Goal: Check status: Check status

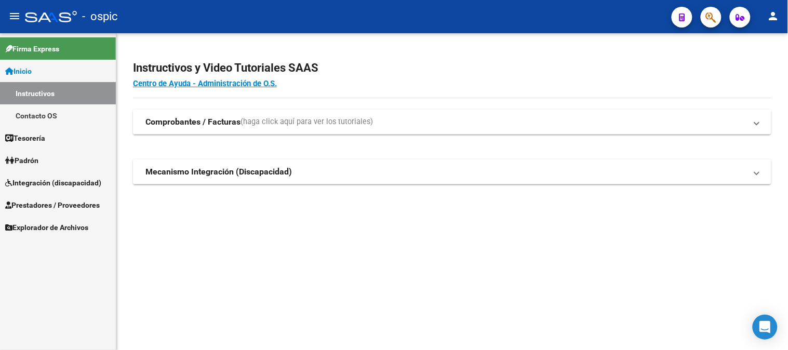
click at [26, 200] on span "Prestadores / Proveedores" at bounding box center [52, 205] width 95 height 11
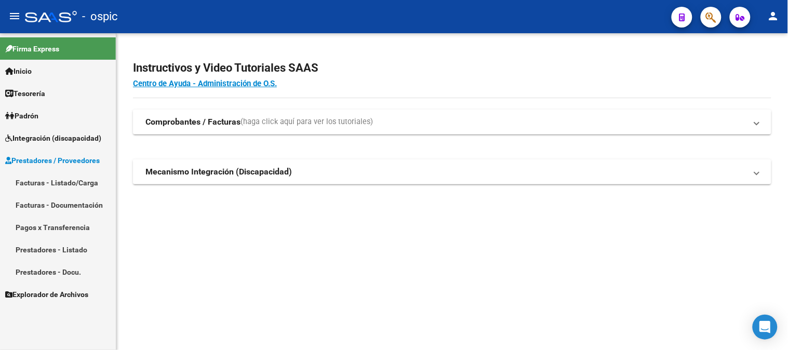
click at [49, 184] on link "Facturas - Listado/Carga" at bounding box center [58, 182] width 116 height 22
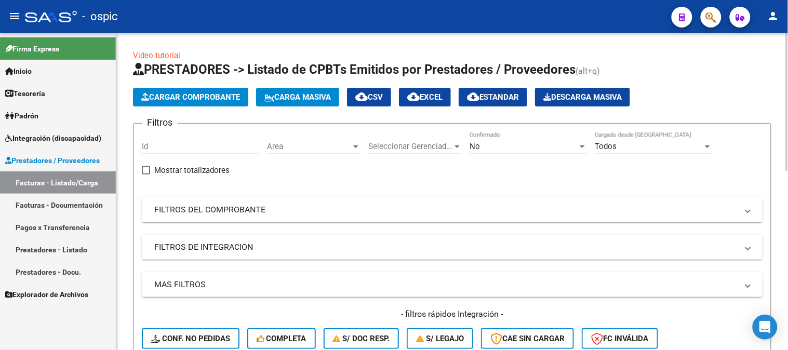
click at [226, 213] on mat-panel-title "FILTROS DEL COMPROBANTE" at bounding box center [446, 209] width 584 height 11
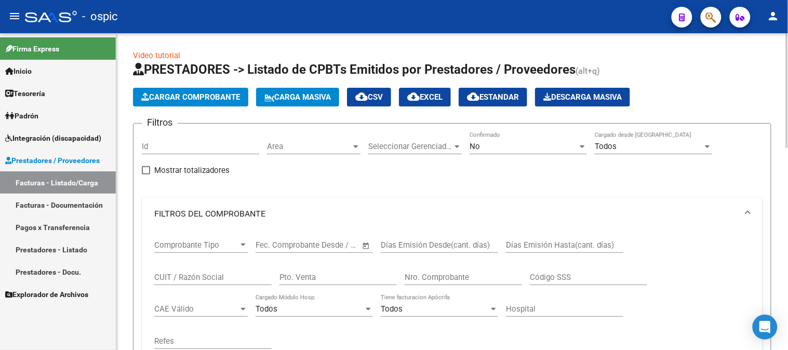
click at [193, 274] on input "CUIT / Razón Social" at bounding box center [212, 277] width 117 height 9
type input "BILYK"
